Goal: Task Accomplishment & Management: Use online tool/utility

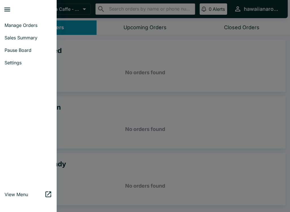
scroll to position [1, 0]
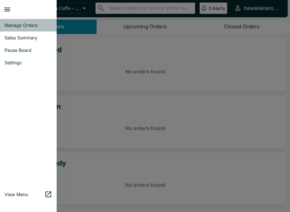
click at [34, 26] on span "Manage Orders" at bounding box center [29, 25] width 48 height 6
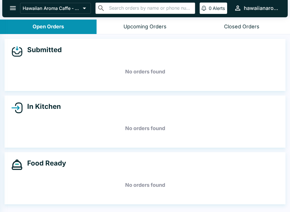
scroll to position [0, 0]
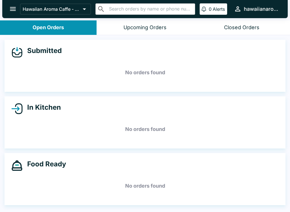
click at [7, 6] on button "open drawer" at bounding box center [13, 9] width 14 height 14
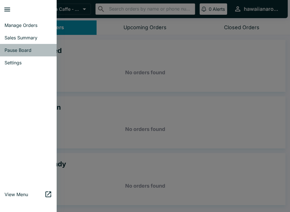
click at [33, 46] on link "Pause Board" at bounding box center [28, 50] width 57 height 12
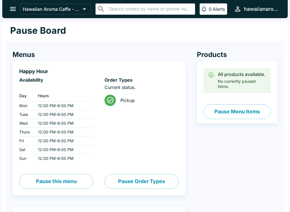
click at [13, 8] on icon "open drawer" at bounding box center [13, 9] width 8 height 8
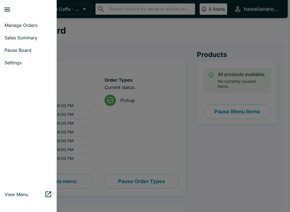
click at [33, 45] on link "Pause Board" at bounding box center [28, 50] width 57 height 12
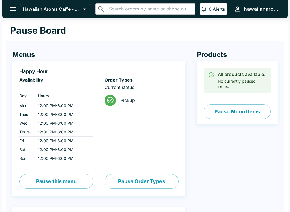
click at [11, 7] on icon "open drawer" at bounding box center [13, 9] width 6 height 4
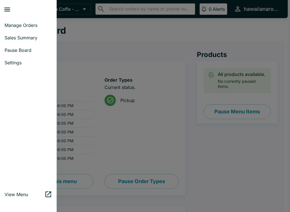
click at [39, 35] on span "Sales Summary" at bounding box center [29, 38] width 48 height 6
select select "03:00"
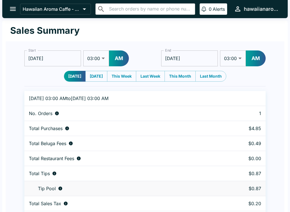
click at [20, 10] on button "open drawer" at bounding box center [13, 9] width 14 height 14
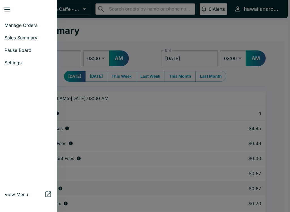
click at [25, 27] on span "Manage Orders" at bounding box center [29, 25] width 48 height 6
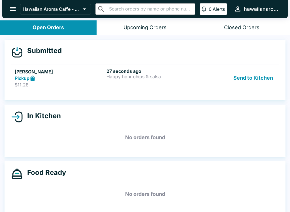
click at [72, 81] on div "Pickup" at bounding box center [60, 78] width 90 height 7
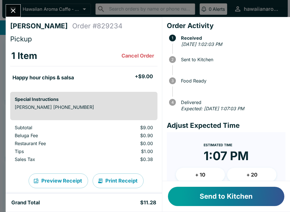
click at [249, 195] on button "Send to Kitchen" at bounding box center [226, 196] width 117 height 19
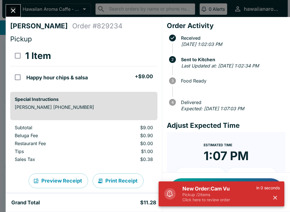
click at [279, 198] on button "button" at bounding box center [275, 197] width 9 height 9
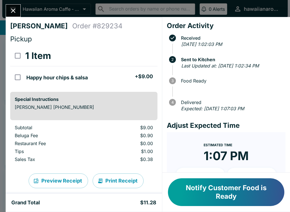
click at [12, 5] on button "Close" at bounding box center [13, 11] width 14 height 12
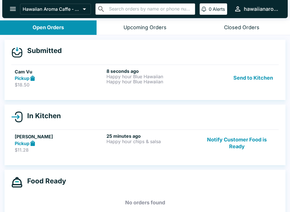
click at [253, 80] on button "Send to Kitchen" at bounding box center [253, 78] width 44 height 20
